Goal: Information Seeking & Learning: Learn about a topic

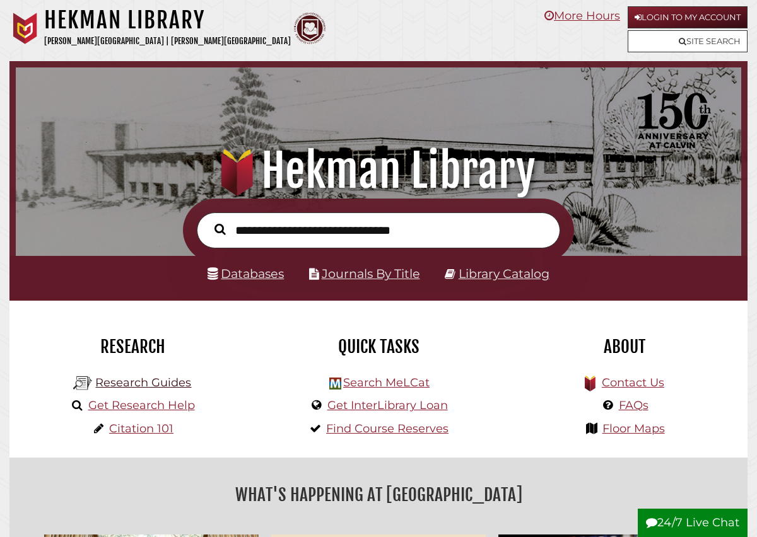
scroll to position [240, 719]
click at [127, 384] on link "Research Guides" at bounding box center [143, 383] width 96 height 14
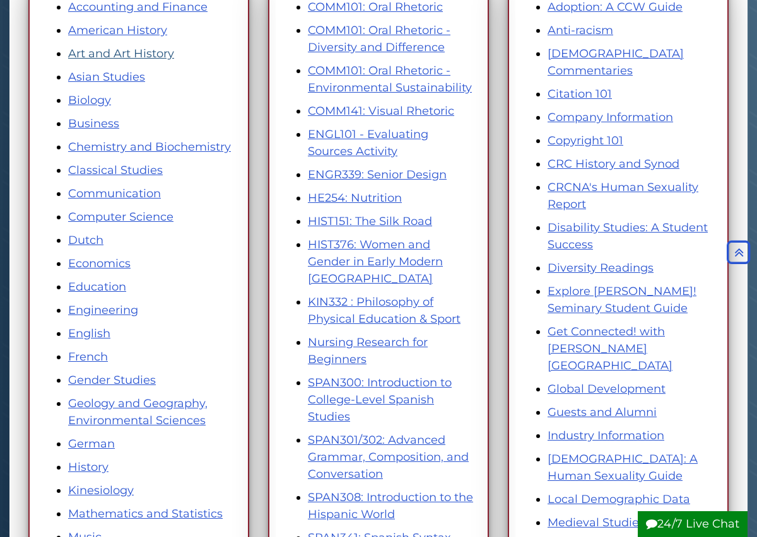
scroll to position [242, 0]
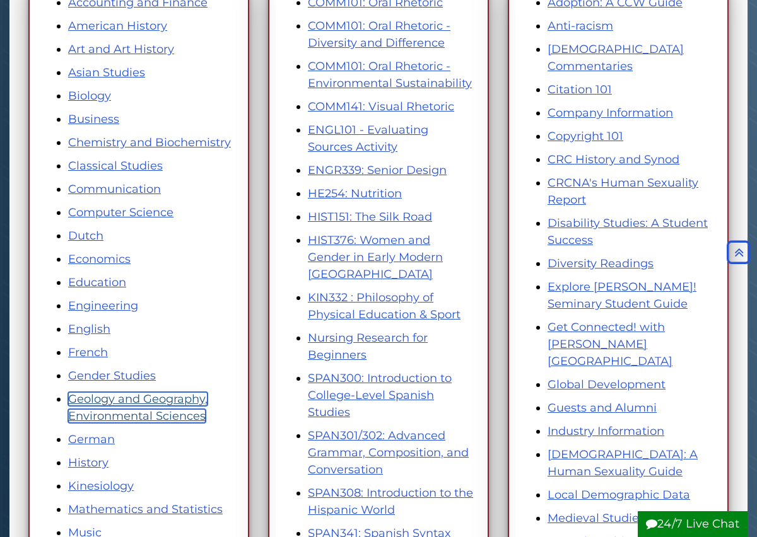
click at [139, 399] on link "Geology and Geography, Environmental Sciences" at bounding box center [137, 407] width 139 height 31
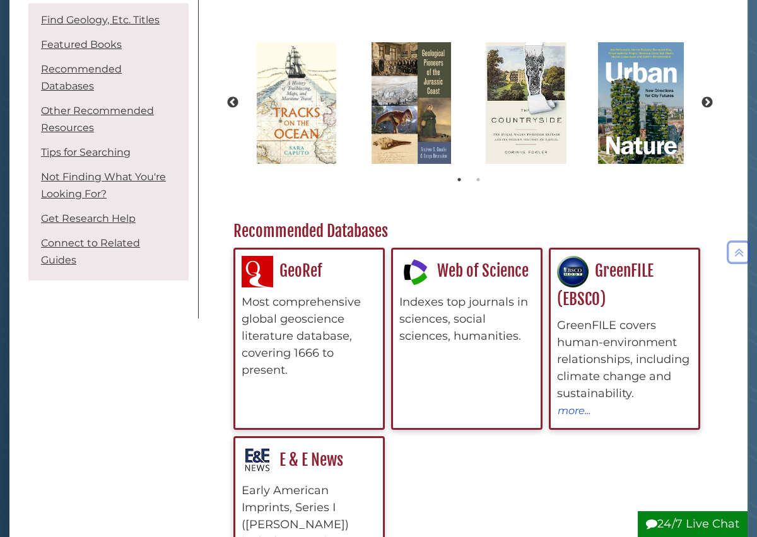
scroll to position [259, 0]
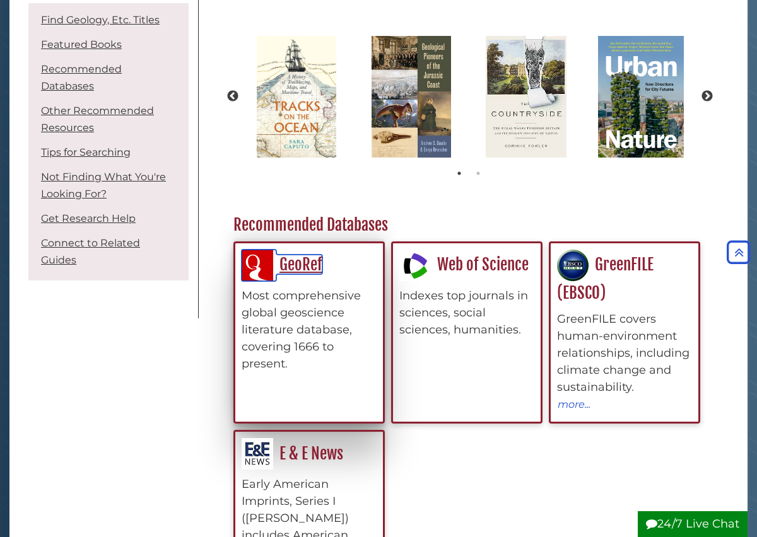
click at [284, 258] on link "GeoRef" at bounding box center [282, 265] width 81 height 20
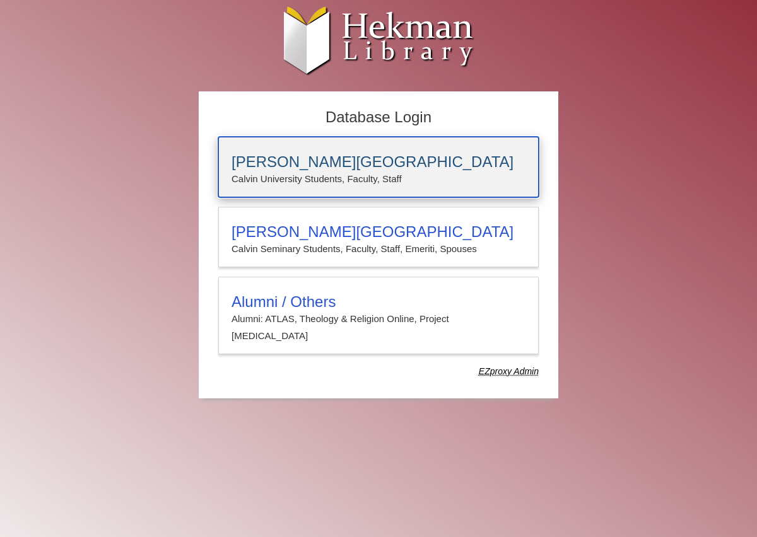
click at [313, 180] on p "Calvin University Students, Faculty, Staff" at bounding box center [378, 179] width 294 height 16
click at [474, 178] on p "Calvin University Students, Faculty, Staff" at bounding box center [378, 179] width 294 height 16
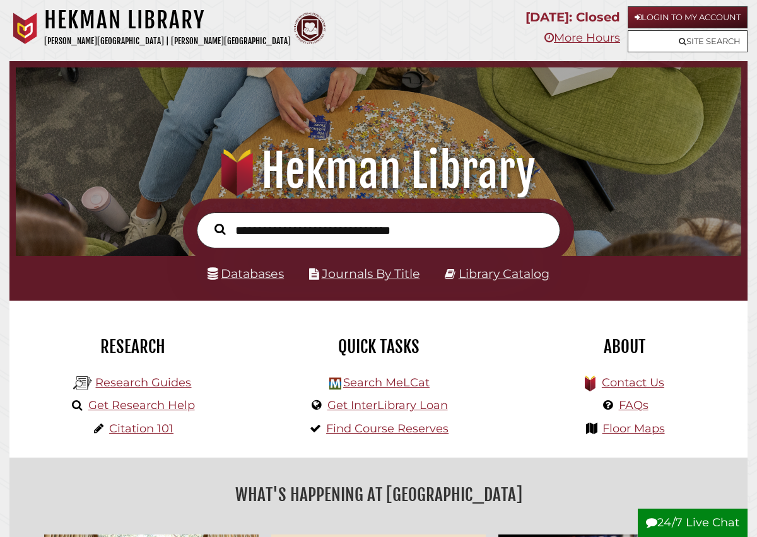
scroll to position [240, 719]
click at [150, 384] on link "Research Guides" at bounding box center [143, 383] width 96 height 14
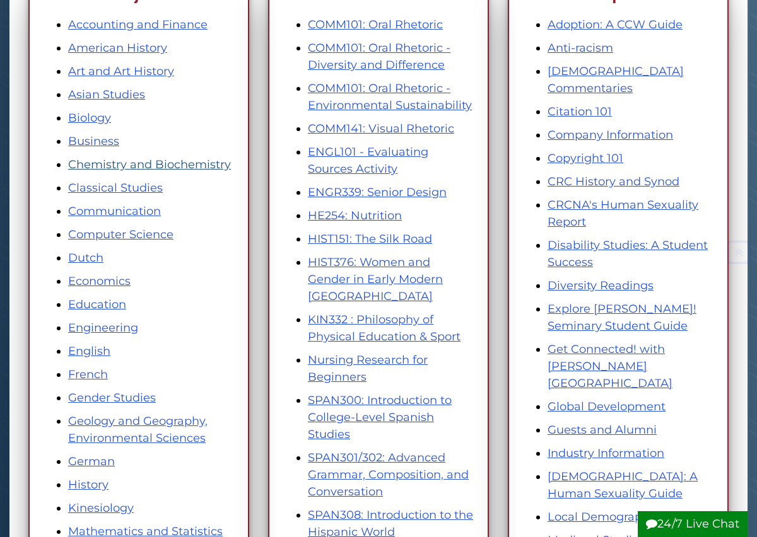
scroll to position [249, 0]
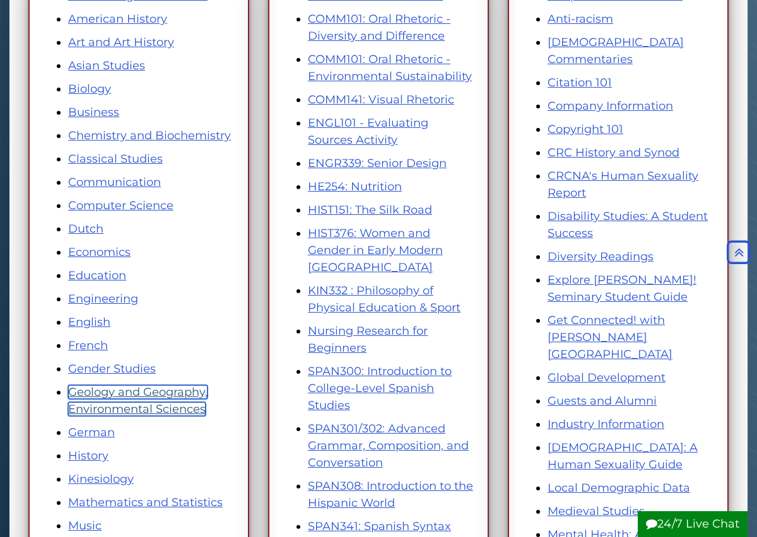
click at [148, 397] on link "Geology and Geography, Environmental Sciences" at bounding box center [137, 400] width 139 height 31
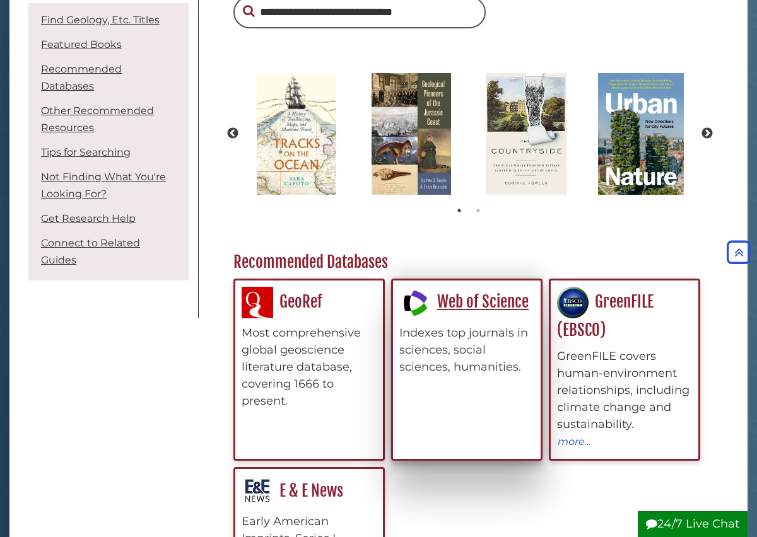
scroll to position [226, 0]
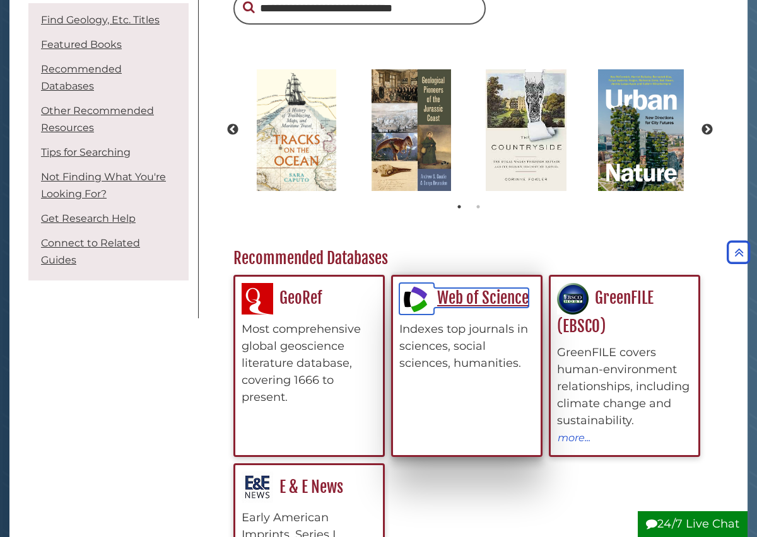
click at [487, 296] on link "Web of Science" at bounding box center [463, 298] width 129 height 20
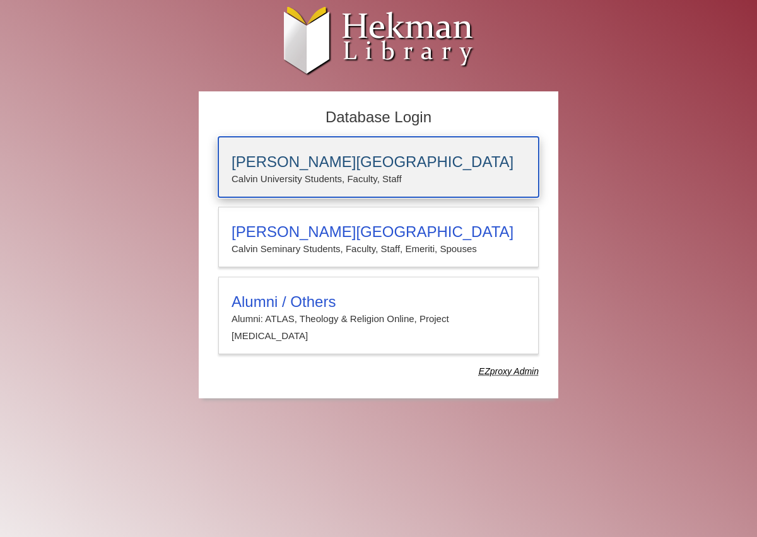
click at [385, 178] on p "Calvin University Students, Faculty, Staff" at bounding box center [378, 179] width 294 height 16
